Goal: Navigation & Orientation: Find specific page/section

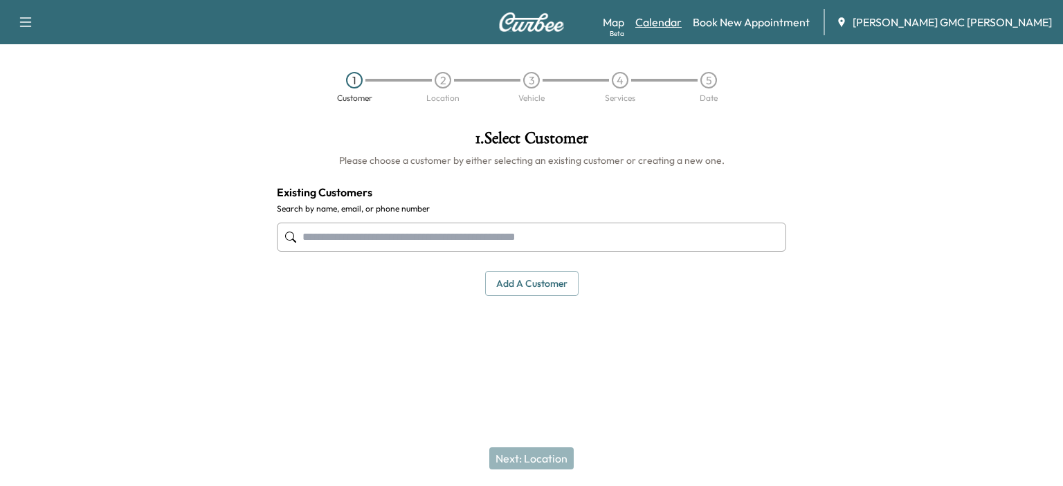
click at [682, 27] on link "Calendar" at bounding box center [658, 22] width 46 height 17
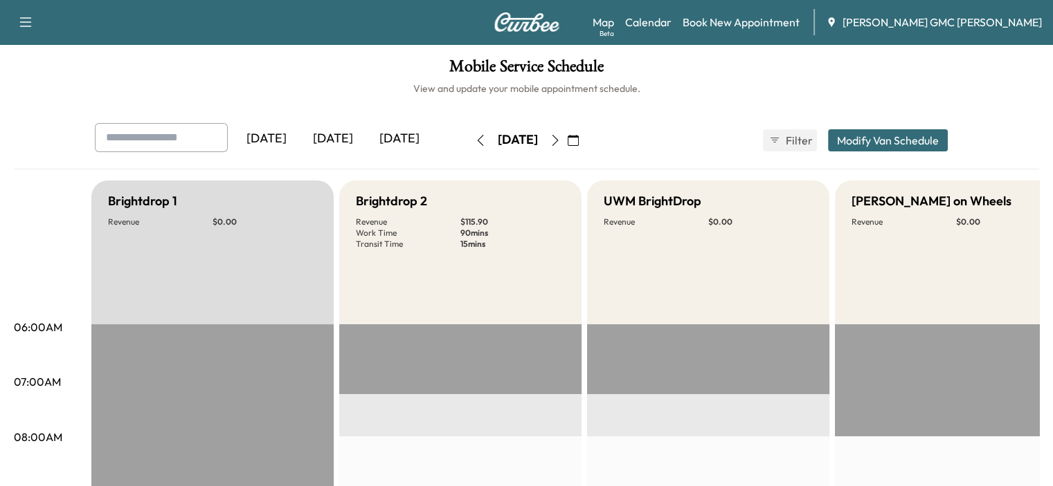
click at [567, 143] on button "button" at bounding box center [555, 140] width 24 height 22
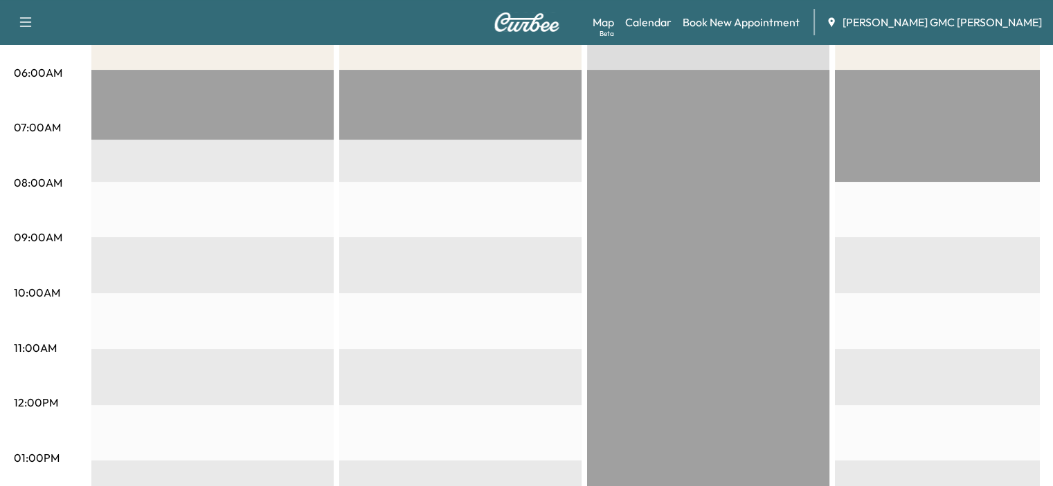
scroll to position [53, 0]
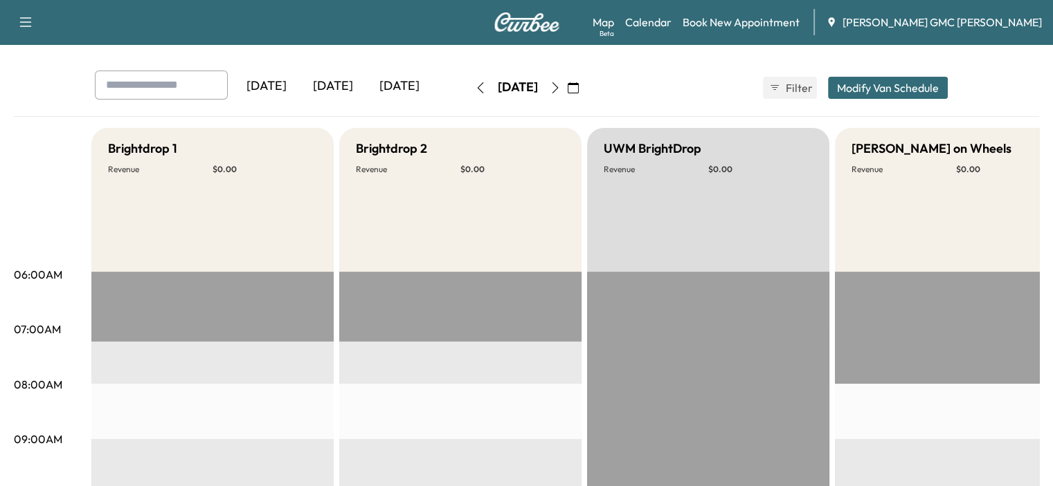
click at [561, 85] on icon "button" at bounding box center [554, 87] width 11 height 11
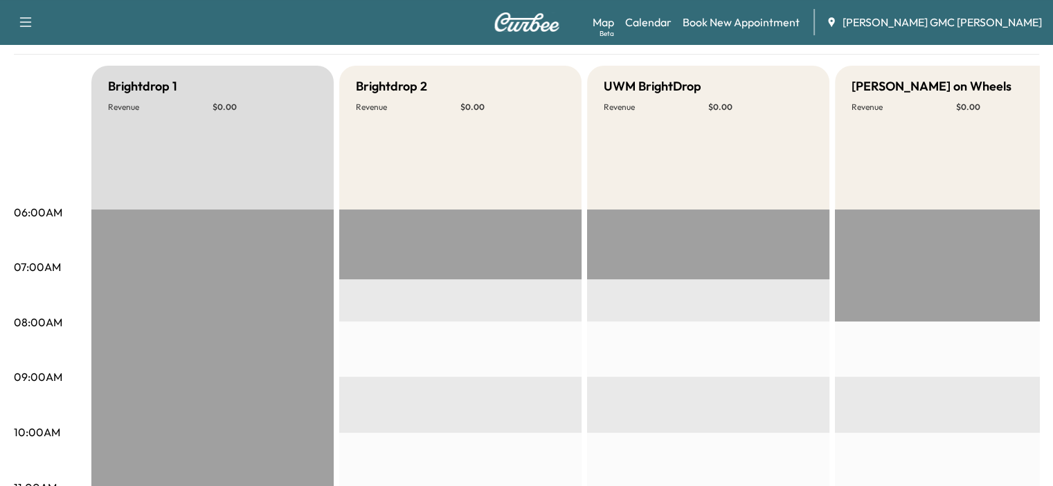
scroll to position [346, 0]
